Goal: Task Accomplishment & Management: Manage account settings

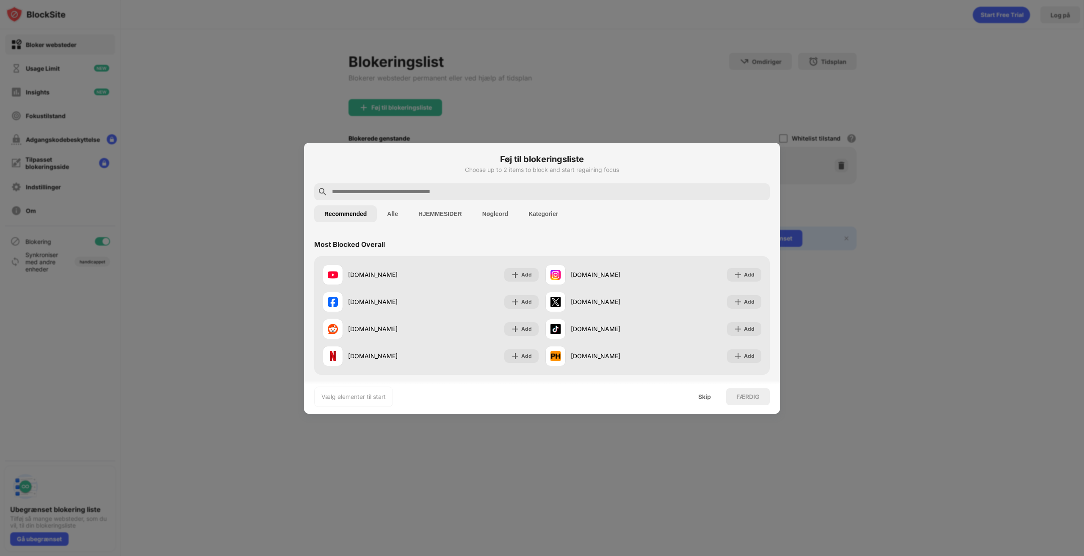
click at [457, 214] on button "HJEMMESIDER" at bounding box center [440, 213] width 64 height 17
click at [343, 213] on button "Recommended" at bounding box center [345, 213] width 63 height 17
click at [395, 213] on button "Alle" at bounding box center [392, 213] width 31 height 17
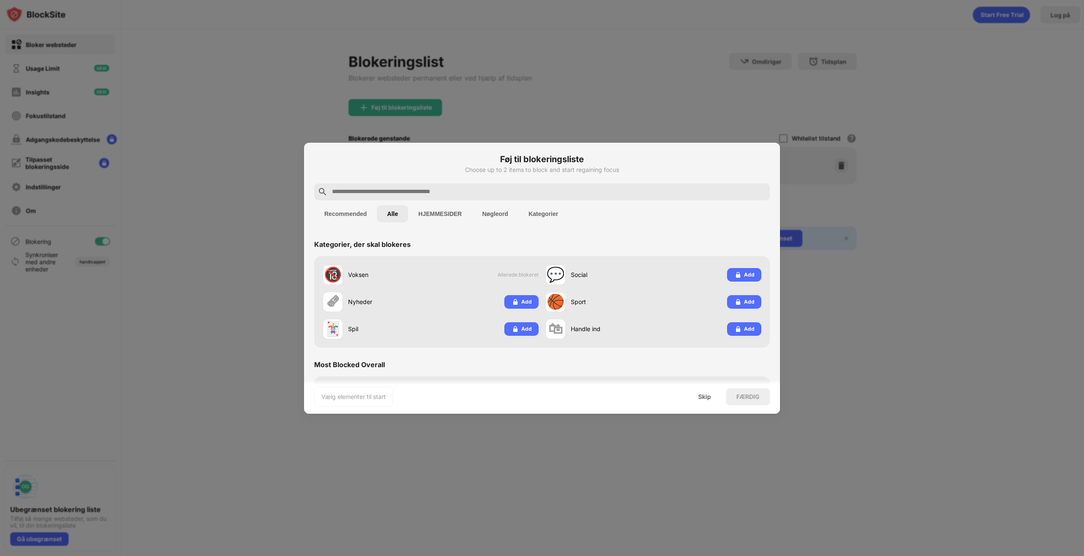
click at [436, 215] on button "HJEMMESIDER" at bounding box center [440, 213] width 64 height 17
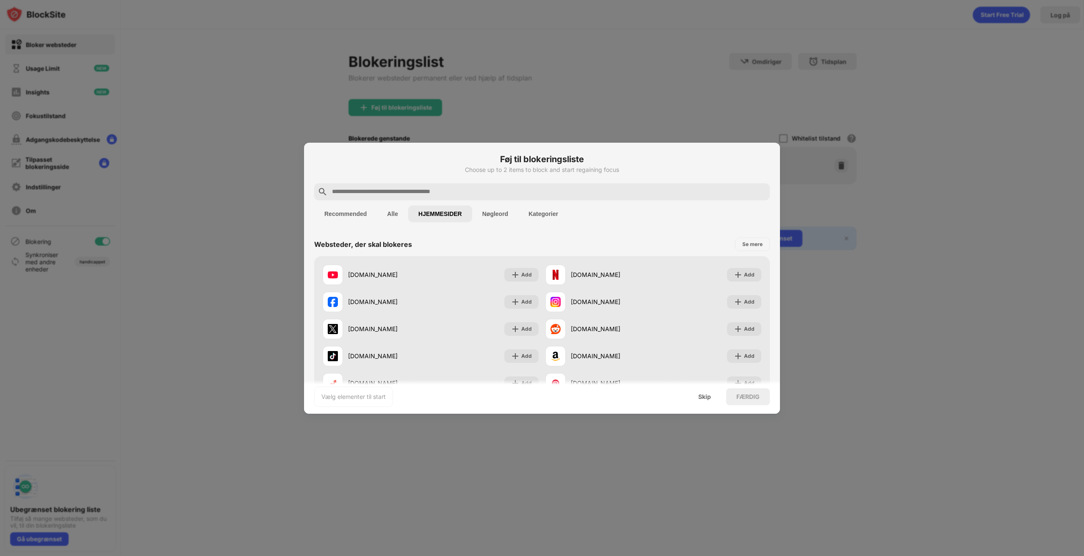
click at [391, 212] on button "Alle" at bounding box center [392, 213] width 31 height 17
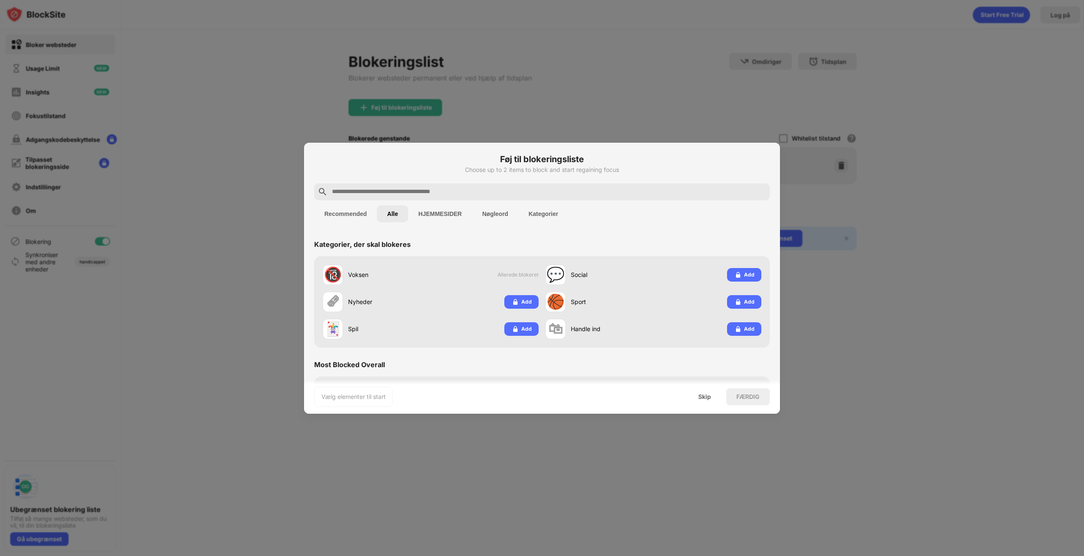
click at [352, 211] on button "Recommended" at bounding box center [345, 213] width 63 height 17
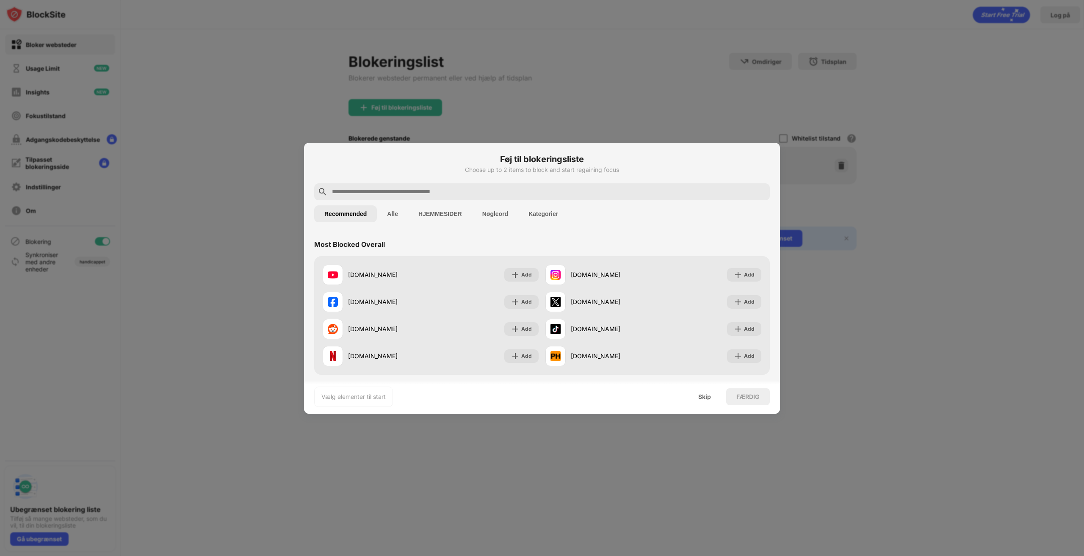
click at [396, 209] on button "Alle" at bounding box center [392, 213] width 31 height 17
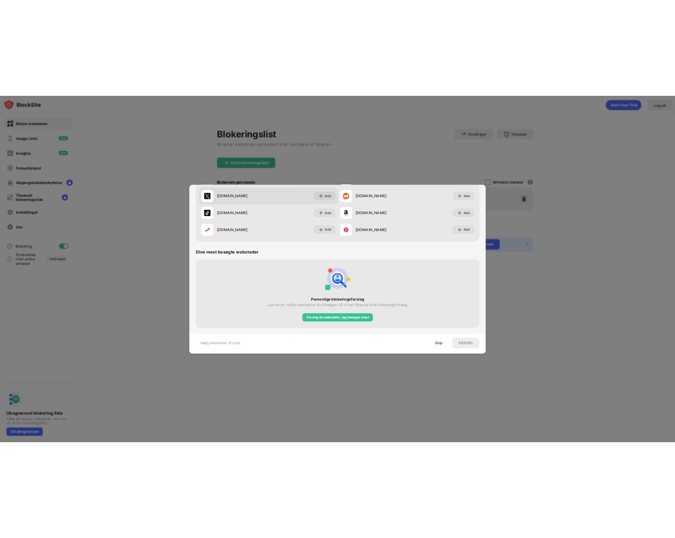
scroll to position [1398, 0]
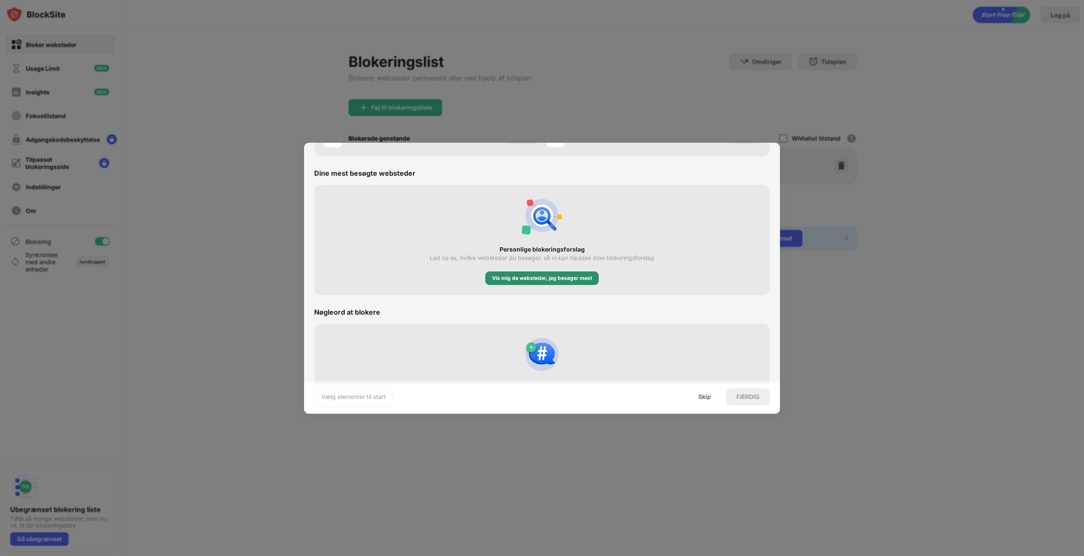
click at [529, 280] on div "Vis mig de websteder, jeg besøger mest" at bounding box center [542, 278] width 100 height 8
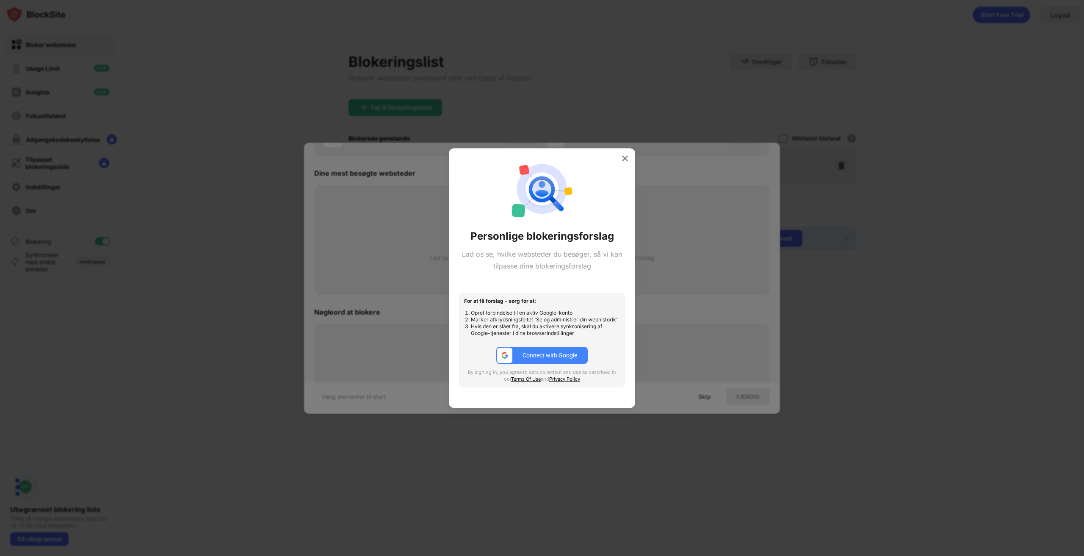
click at [545, 359] on button "Connect with Google" at bounding box center [541, 355] width 91 height 17
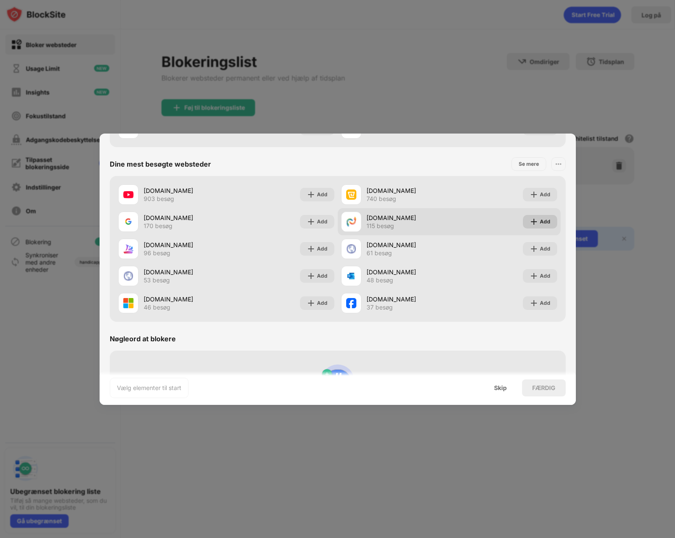
click at [532, 222] on img at bounding box center [533, 221] width 8 height 8
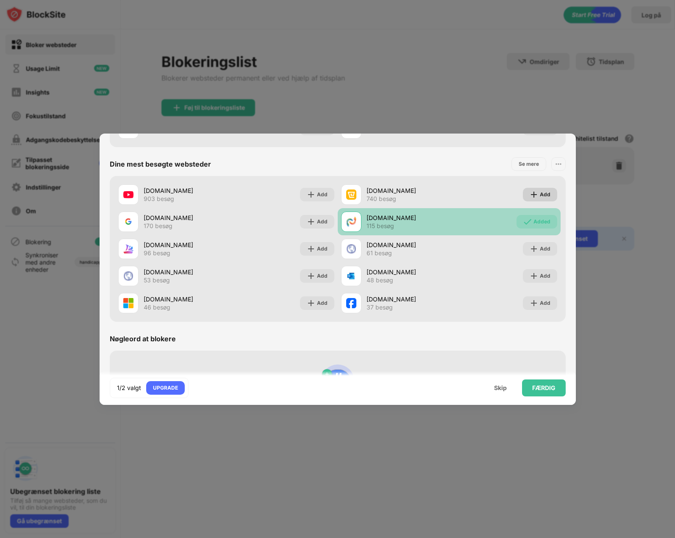
drag, startPoint x: 538, startPoint y: 194, endPoint x: 529, endPoint y: 211, distance: 19.3
click at [540, 194] on div "Add" at bounding box center [545, 194] width 11 height 8
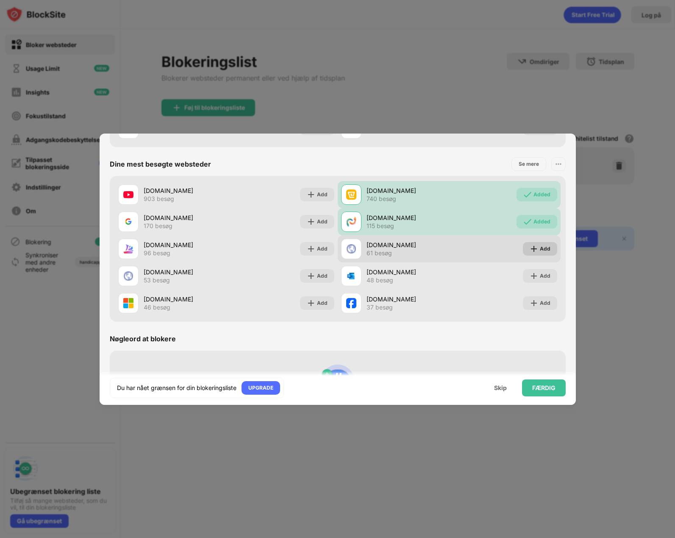
click at [529, 247] on img at bounding box center [533, 248] width 8 height 8
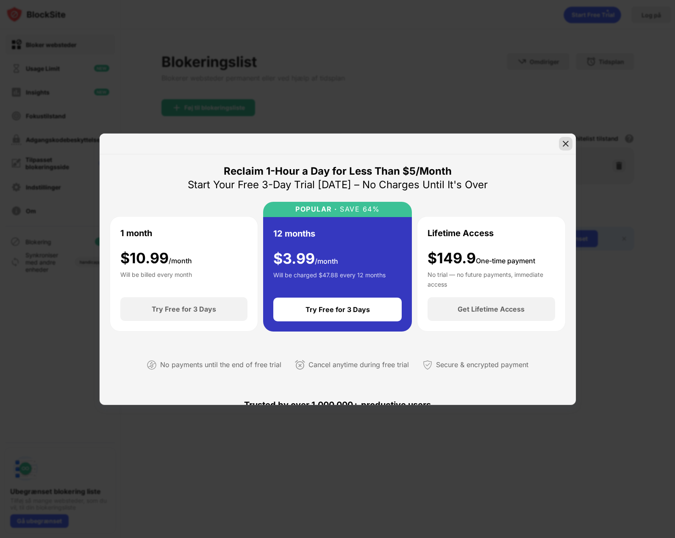
click at [570, 144] on div at bounding box center [566, 144] width 14 height 14
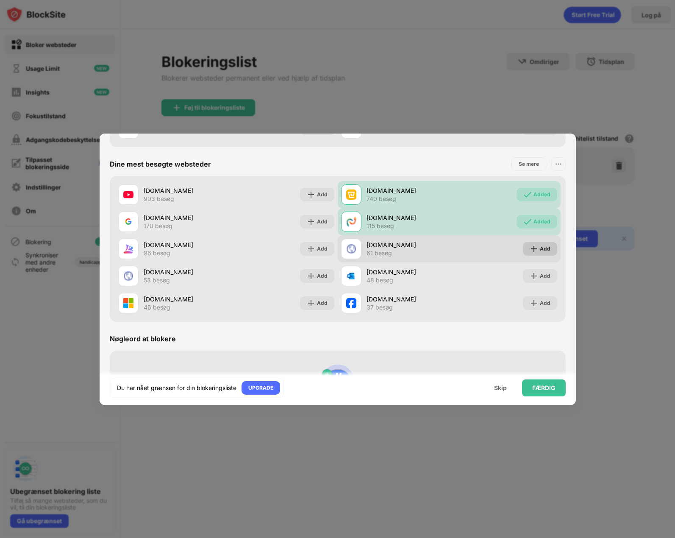
click at [529, 244] on img at bounding box center [533, 248] width 8 height 8
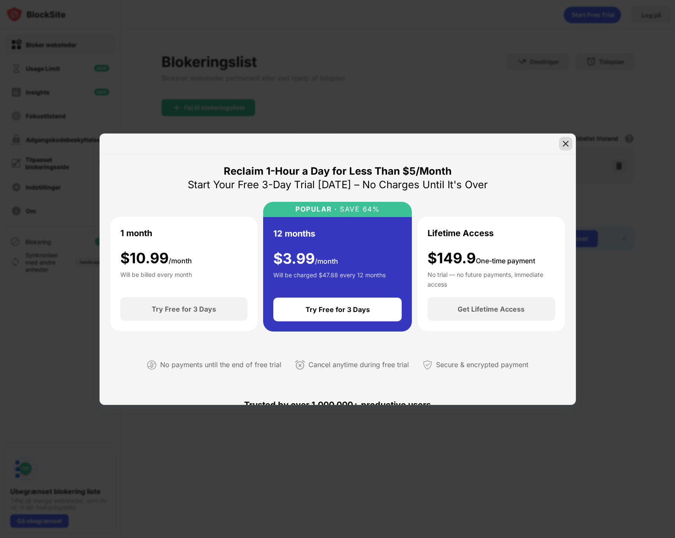
click at [566, 141] on img at bounding box center [565, 143] width 8 height 8
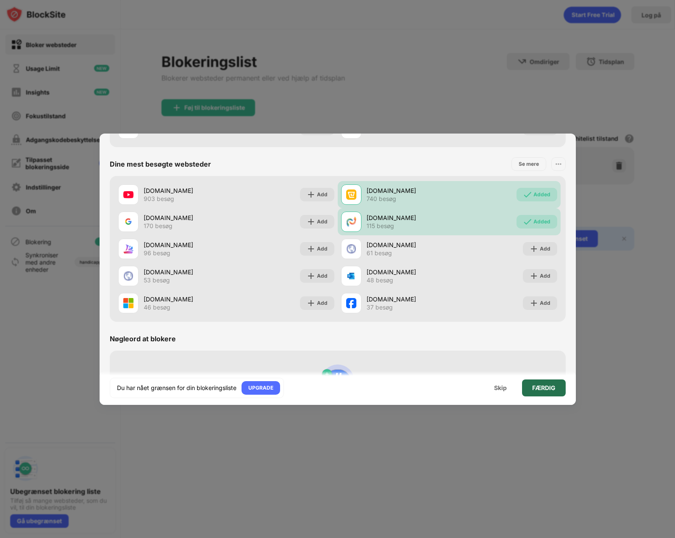
click at [557, 383] on div "FÆRDIG" at bounding box center [544, 387] width 44 height 17
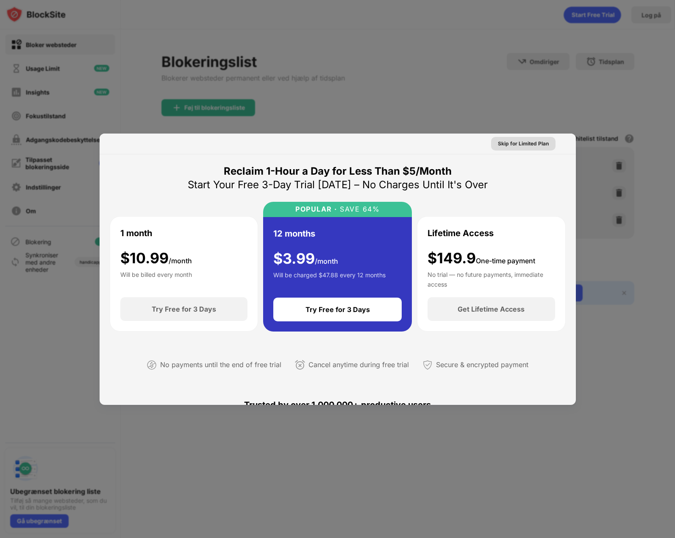
click at [518, 142] on div "Skip for Limited Plan" at bounding box center [523, 143] width 51 height 8
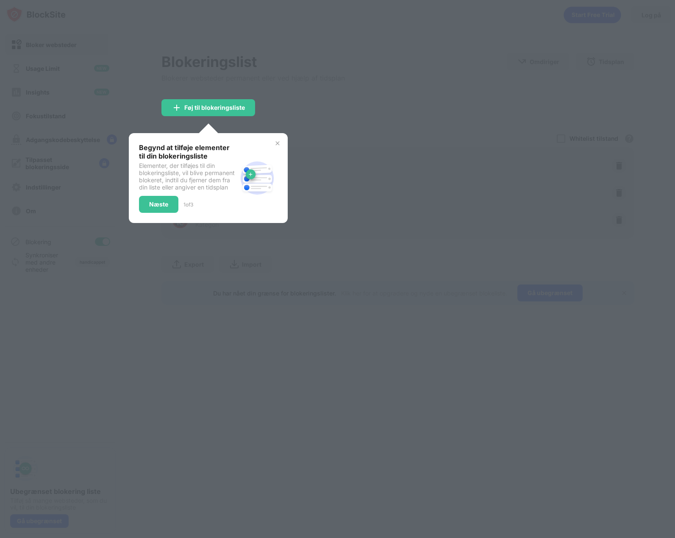
click at [182, 164] on div "Elementer, der tilføjes til din blokeringsliste, vil blive permanent blokeret, …" at bounding box center [188, 176] width 98 height 29
click at [283, 140] on div "Begynd at tilføje elementer til din blokeringsliste Elementer, der tilføjes til…" at bounding box center [208, 178] width 159 height 90
click at [164, 204] on div "Næste" at bounding box center [158, 204] width 19 height 7
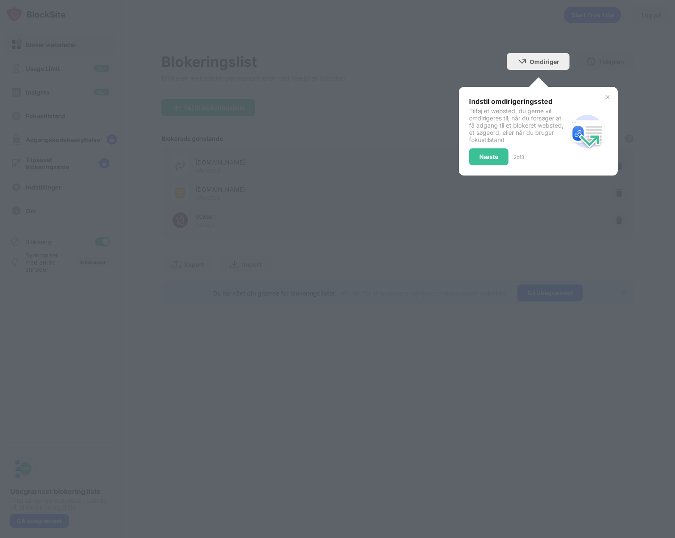
click at [164, 204] on div at bounding box center [337, 269] width 675 height 538
click at [474, 159] on div "Næste" at bounding box center [488, 156] width 39 height 17
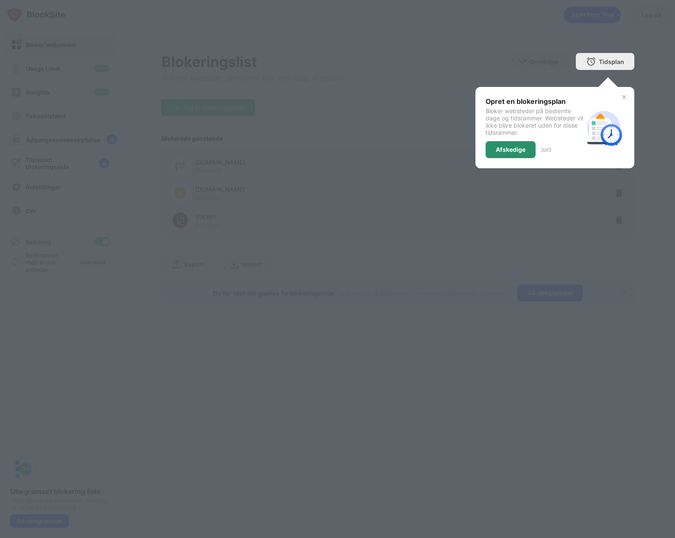
click at [524, 152] on div "Afskedige" at bounding box center [511, 149] width 30 height 7
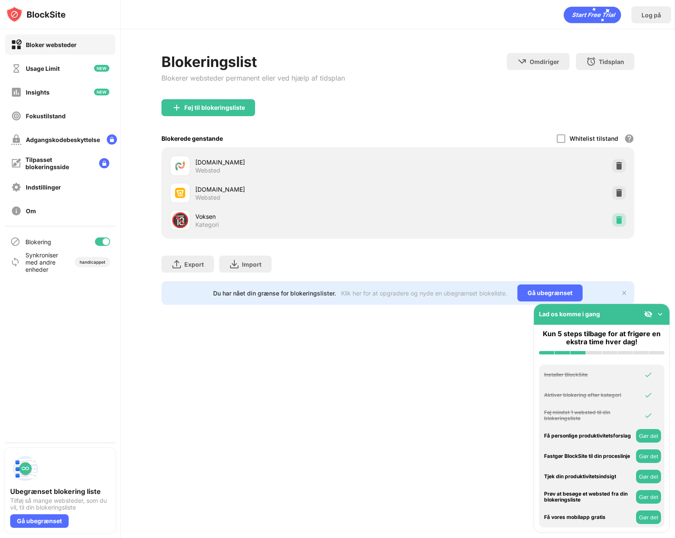
click at [616, 219] on img at bounding box center [619, 220] width 8 height 8
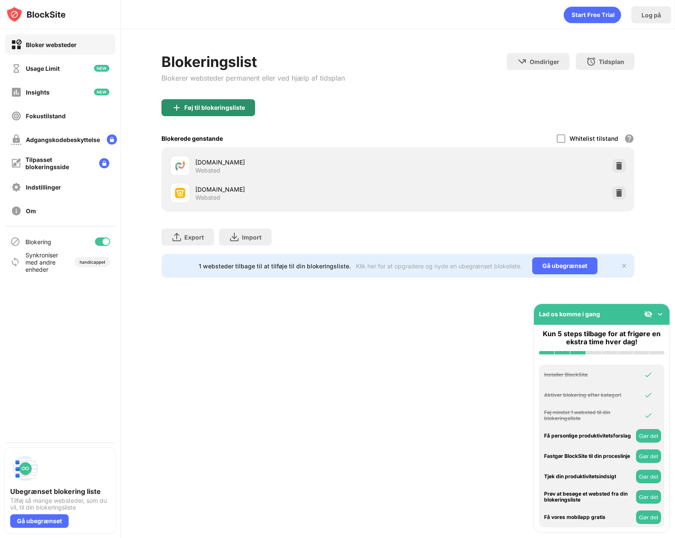
click at [218, 109] on div "Føj til blokeringsliste" at bounding box center [214, 107] width 61 height 7
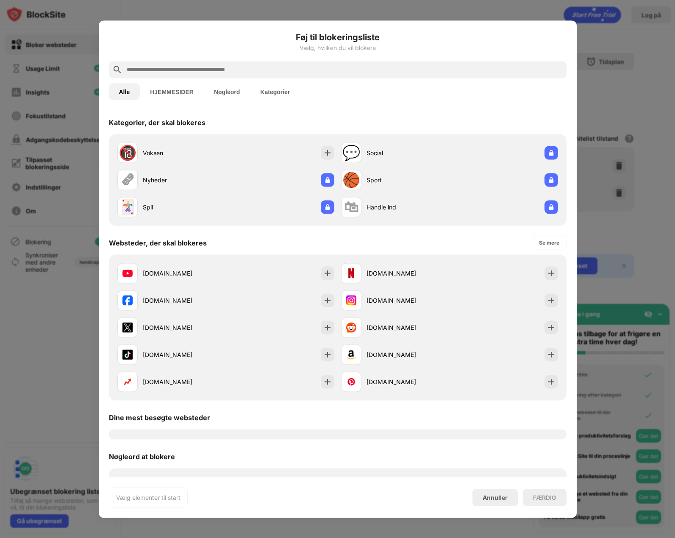
click at [591, 100] on div at bounding box center [337, 269] width 675 height 538
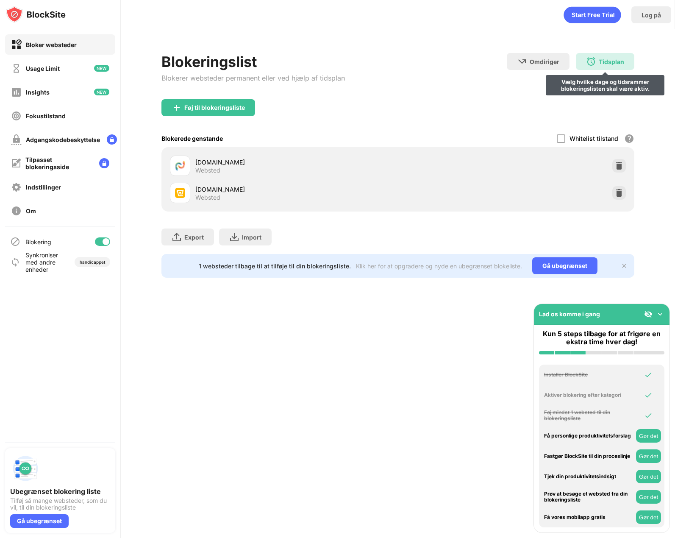
click at [593, 63] on img at bounding box center [591, 61] width 10 height 10
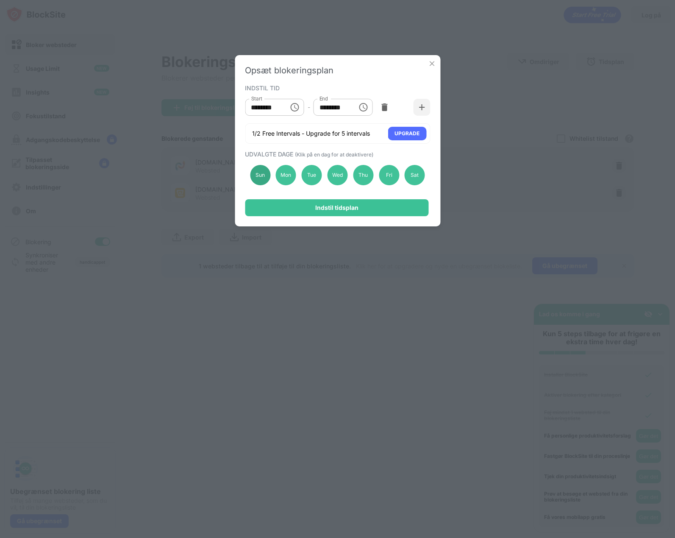
click at [265, 174] on div "Sun" at bounding box center [260, 175] width 20 height 20
click at [258, 175] on div "Sun" at bounding box center [260, 175] width 20 height 20
click at [385, 108] on img at bounding box center [384, 107] width 8 height 8
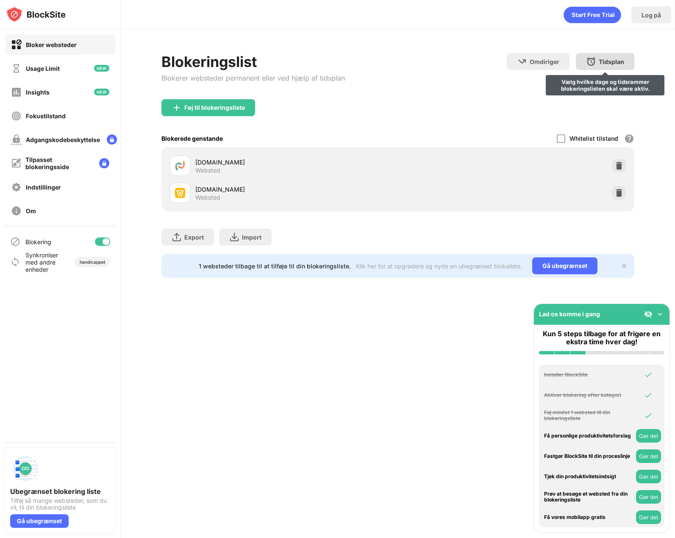
click at [589, 64] on img at bounding box center [591, 61] width 10 height 10
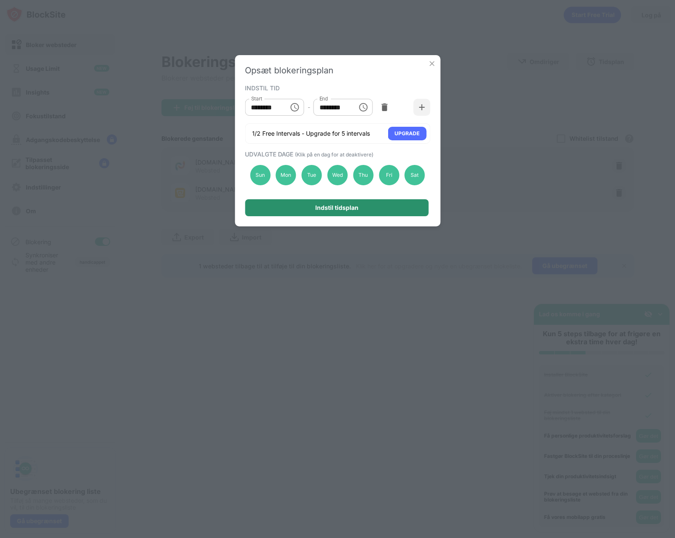
click at [356, 209] on div "Indstil tidsplan" at bounding box center [336, 207] width 43 height 7
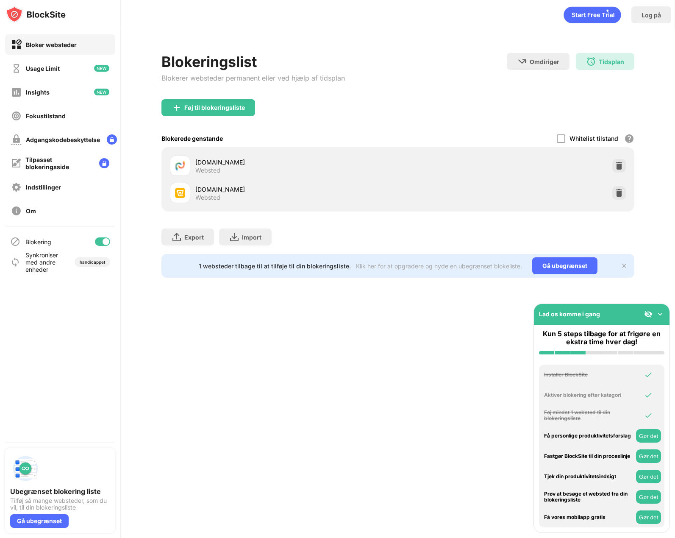
click at [662, 315] on img at bounding box center [660, 314] width 8 height 8
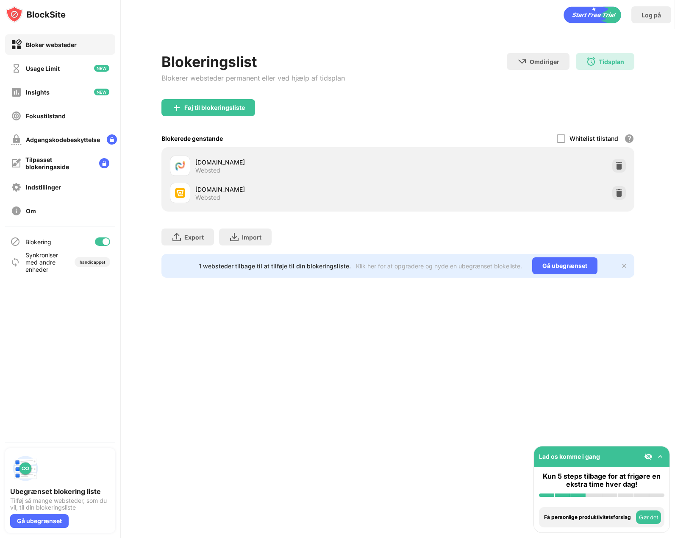
click at [627, 268] on img at bounding box center [624, 265] width 7 height 7
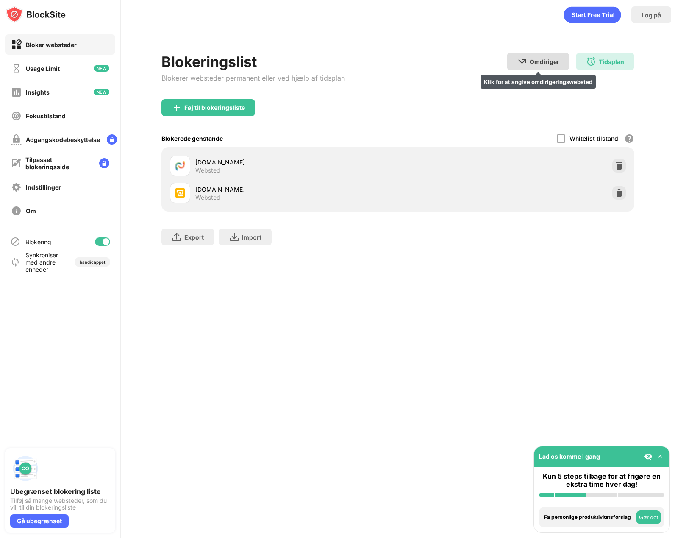
click at [546, 62] on div "Omdiriger" at bounding box center [544, 61] width 30 height 7
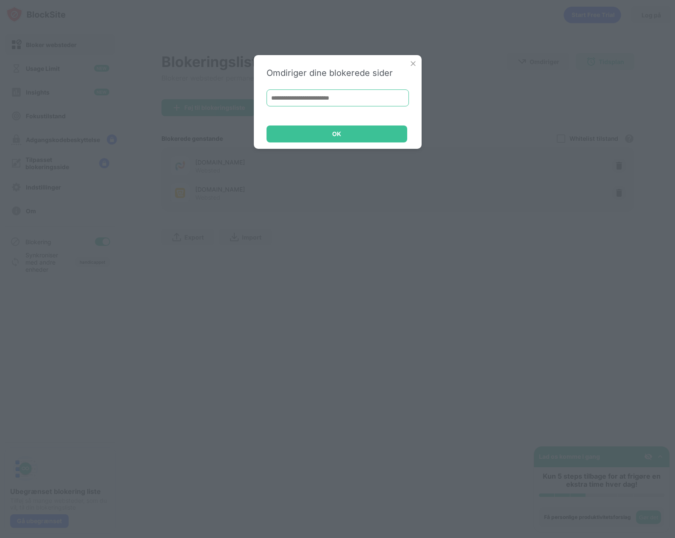
click at [308, 100] on input at bounding box center [337, 97] width 142 height 17
type input "**********"
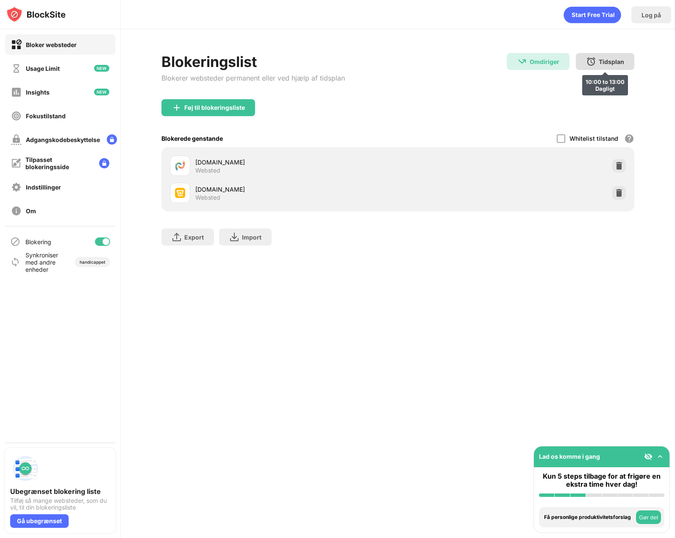
click at [613, 63] on div "Tidsplan" at bounding box center [611, 61] width 25 height 7
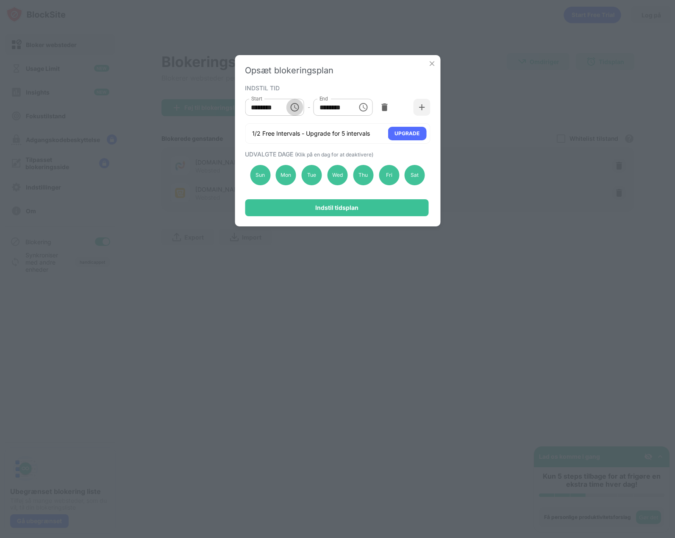
click at [296, 108] on icon "Choose time, selected time is 10:00 AM" at bounding box center [295, 107] width 10 height 10
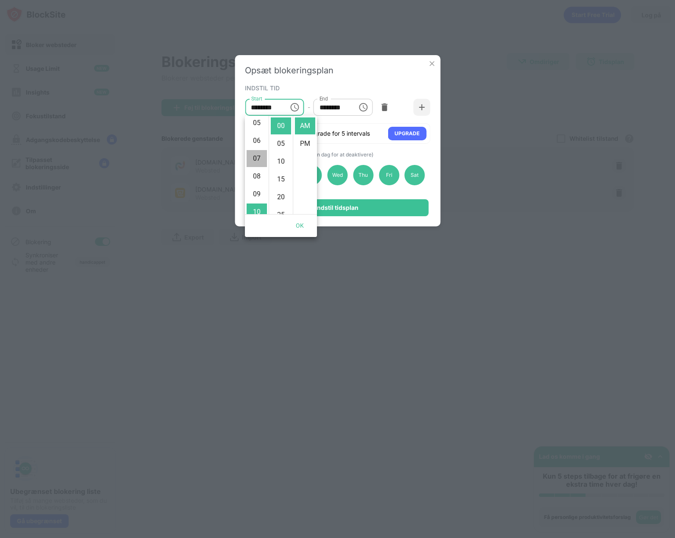
drag, startPoint x: 259, startPoint y: 152, endPoint x: 261, endPoint y: 215, distance: 62.7
click at [261, 215] on div "12 01 02 03 04 05 06 07 08 09 10 11 00 05 10 15 20 25 30 35 40 45 50 55 AM PM OK" at bounding box center [281, 176] width 72 height 121
drag, startPoint x: 257, startPoint y: 155, endPoint x: 261, endPoint y: 199, distance: 43.4
click at [261, 199] on ul "12 01 02 03 04 05 06 07 08 09 10 11" at bounding box center [257, 165] width 24 height 98
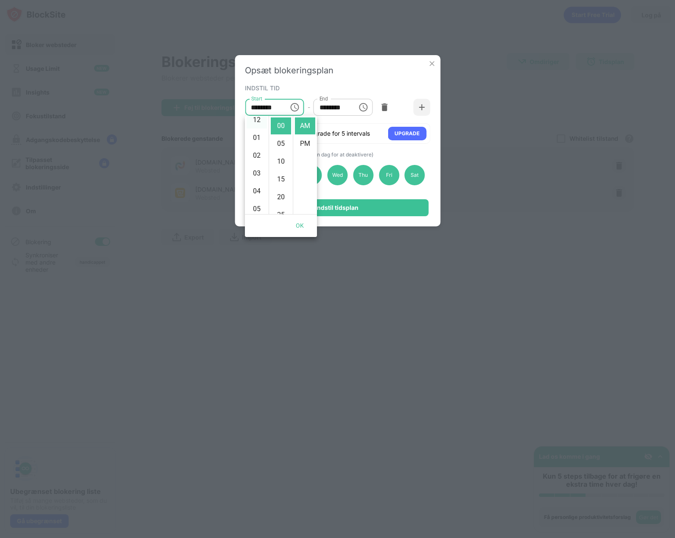
click at [255, 119] on li "12" at bounding box center [257, 119] width 20 height 17
type input "********"
click at [361, 106] on icon "Choose time, selected time is 1:00 PM" at bounding box center [363, 107] width 10 height 10
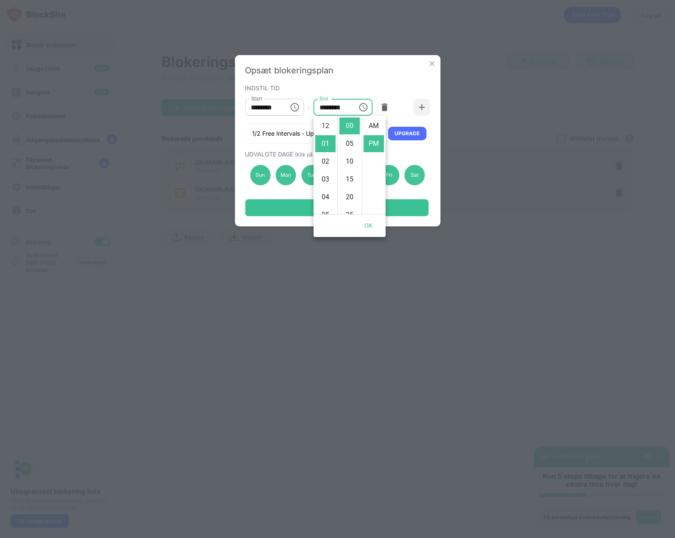
scroll to position [18, 0]
drag, startPoint x: 329, startPoint y: 128, endPoint x: 322, endPoint y: 188, distance: 59.6
click at [322, 188] on ul "12 01 02 03 04 05 06 07 08 09 10 11" at bounding box center [325, 165] width 24 height 98
drag, startPoint x: 322, startPoint y: 171, endPoint x: 322, endPoint y: 189, distance: 18.7
click at [322, 189] on ul "12 01 02 03 04 05 06 07 08 09 10 11" at bounding box center [325, 165] width 24 height 98
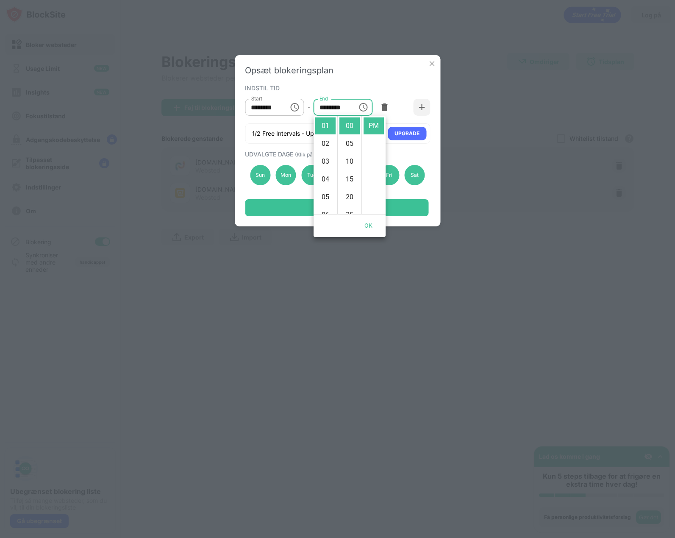
scroll to position [0, 0]
click at [326, 127] on li "12" at bounding box center [325, 125] width 20 height 17
type input "********"
click at [369, 222] on button "OK" at bounding box center [368, 226] width 27 height 16
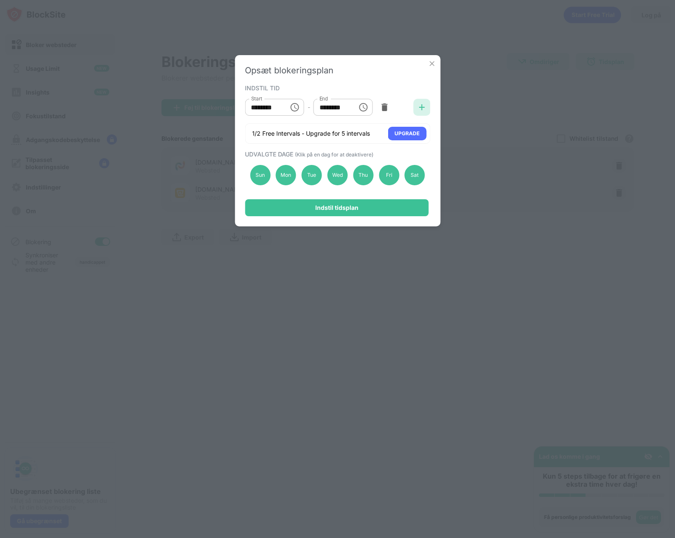
click at [426, 108] on div at bounding box center [421, 107] width 17 height 17
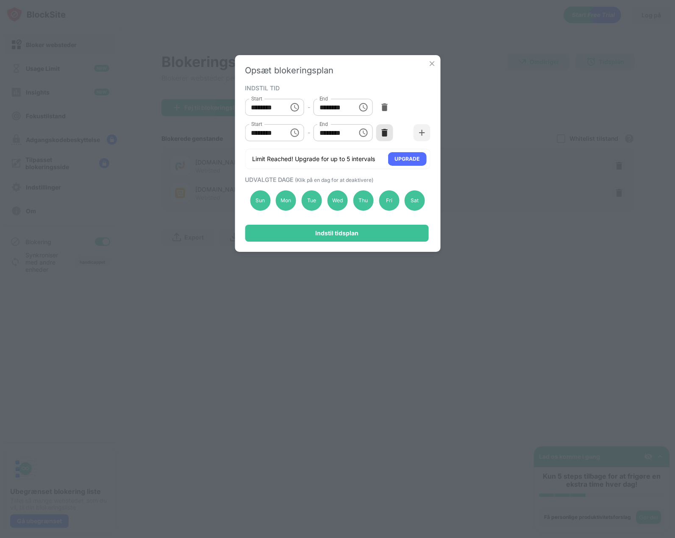
click at [385, 133] on img at bounding box center [384, 132] width 8 height 8
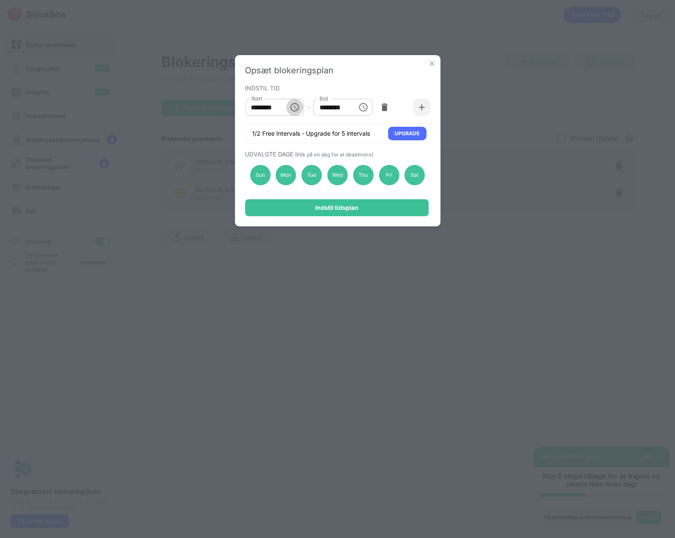
click at [296, 108] on icon "Choose time, selected time is 12:00 AM" at bounding box center [295, 107] width 3 height 4
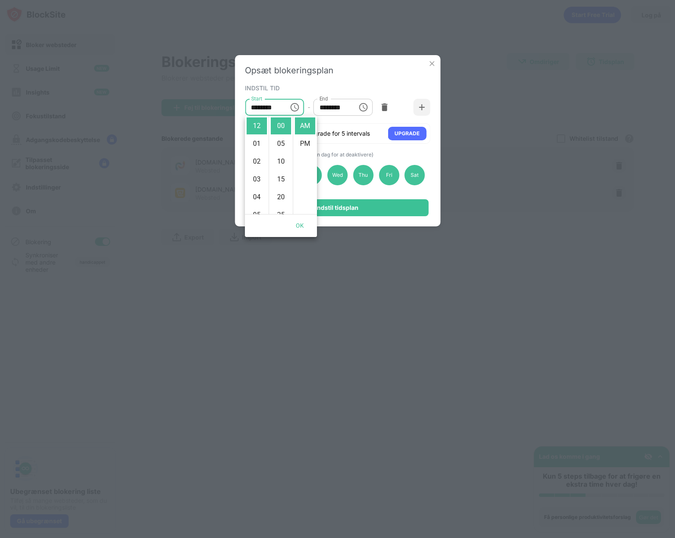
click at [349, 78] on div "Opsæt blokeringsplan INDSTIL TID Start ******** Start - End ******** End 1/2 Fr…" at bounding box center [337, 140] width 205 height 171
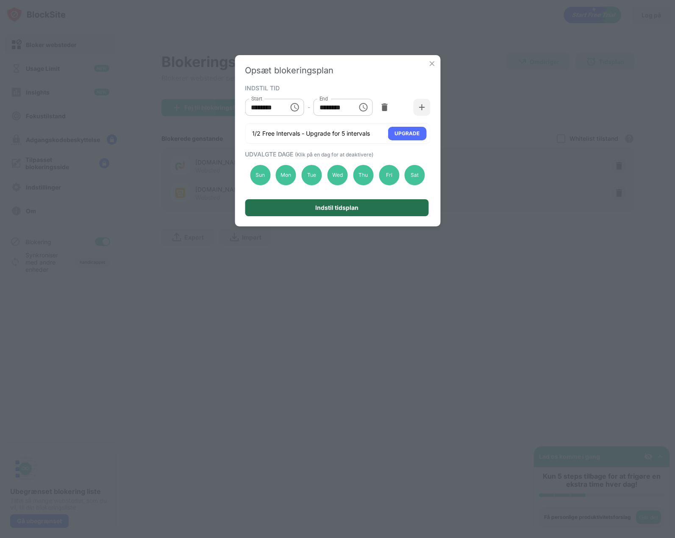
click at [334, 206] on div "Indstil tidsplan" at bounding box center [336, 207] width 43 height 7
